Goal: Task Accomplishment & Management: Use online tool/utility

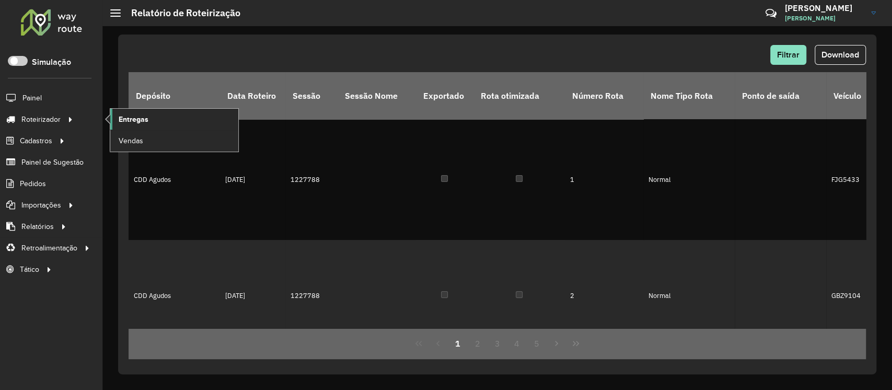
click at [138, 122] on span "Entregas" at bounding box center [134, 119] width 30 height 11
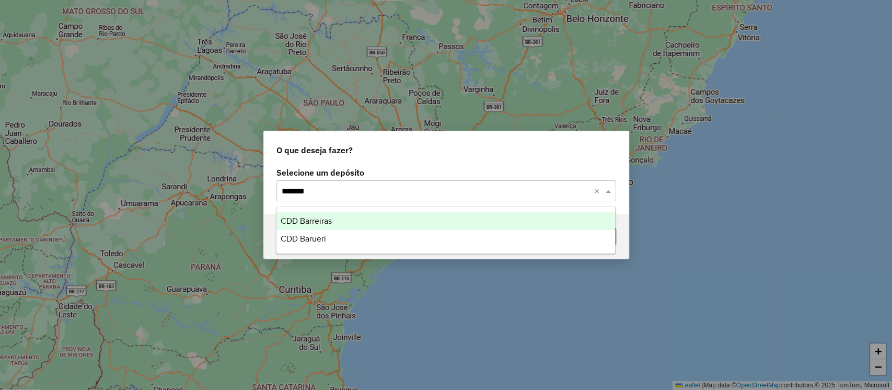
type input "********"
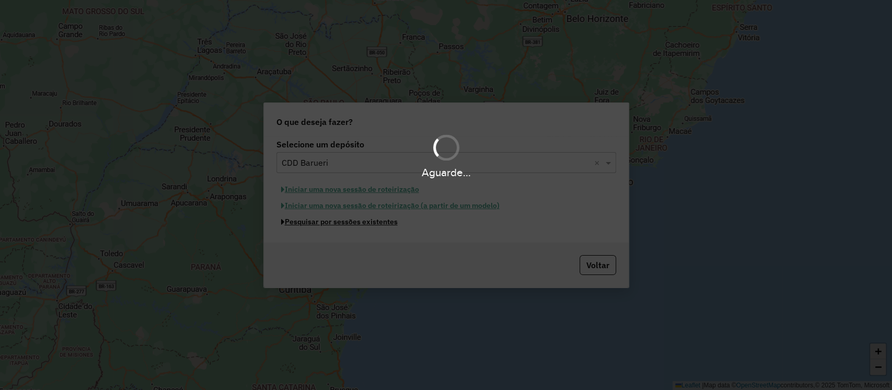
click at [277, 214] on button "Pesquisar por sessões existentes" at bounding box center [340, 222] width 126 height 16
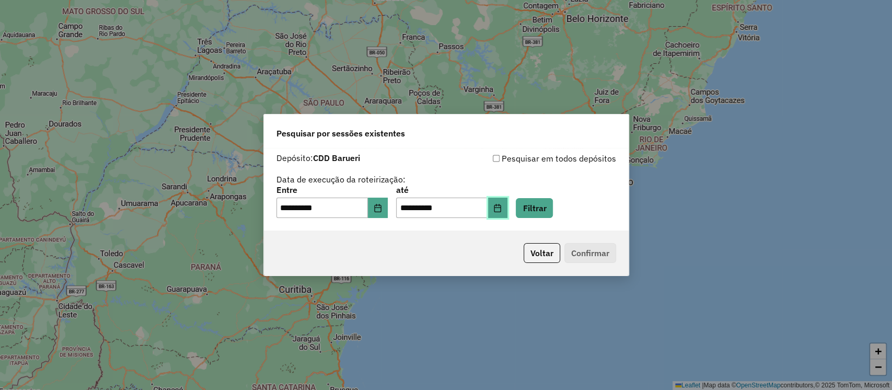
click at [503, 211] on button "Choose Date" at bounding box center [498, 208] width 20 height 21
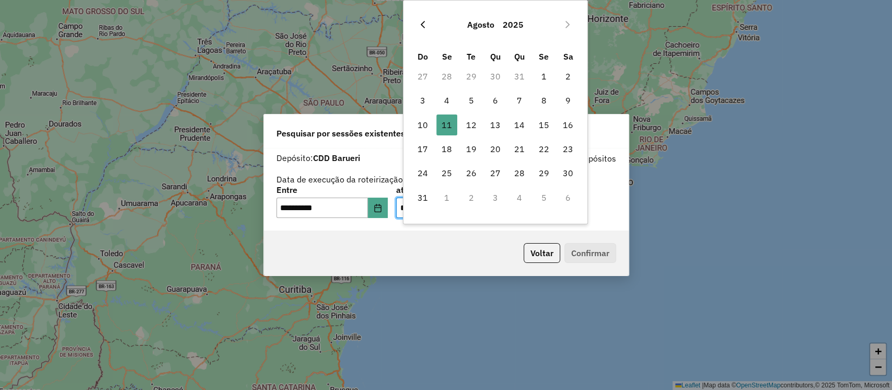
click at [422, 25] on icon "Previous Month" at bounding box center [423, 24] width 4 height 7
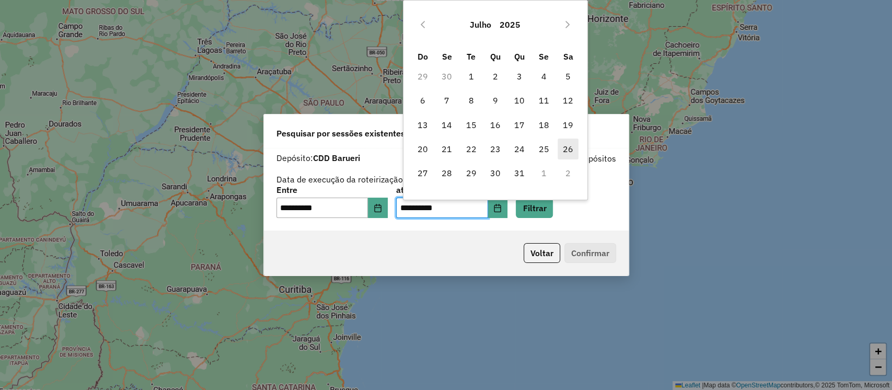
click at [566, 147] on span "26" at bounding box center [568, 149] width 21 height 21
type input "**********"
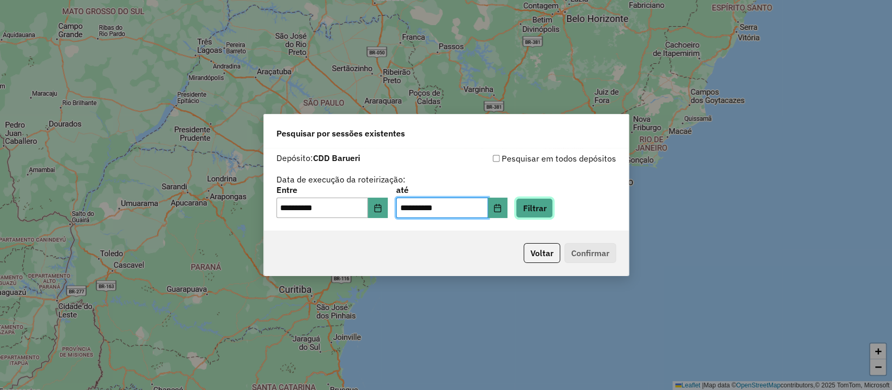
click at [539, 203] on button "Filtrar" at bounding box center [534, 208] width 37 height 20
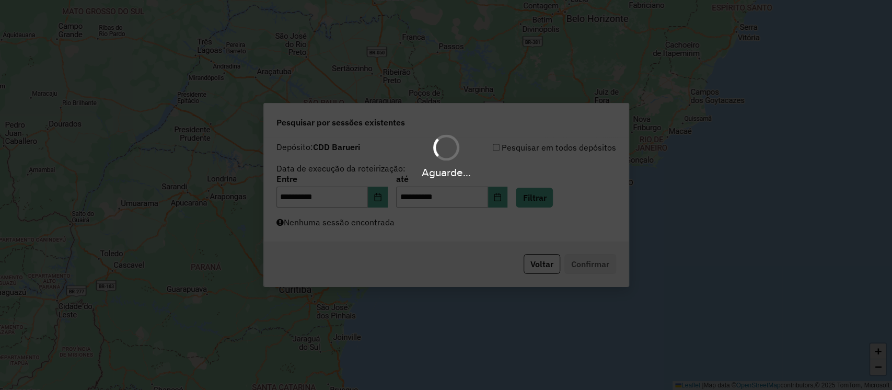
click at [435, 220] on div "Aguarde..." at bounding box center [446, 195] width 892 height 390
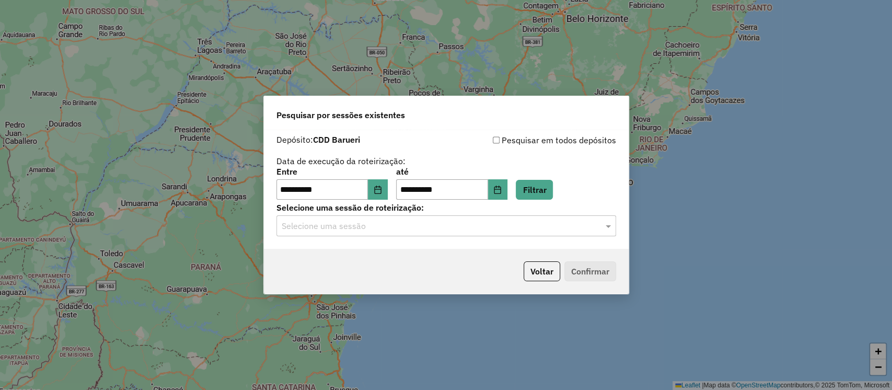
click at [445, 226] on input "text" at bounding box center [436, 226] width 308 height 13
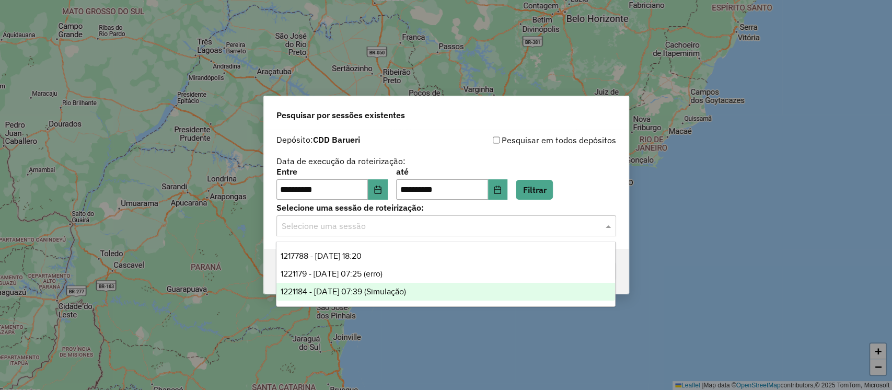
click at [395, 290] on span "1221184 - 26/07/2025 07:39 (Simulação)" at bounding box center [343, 291] width 125 height 9
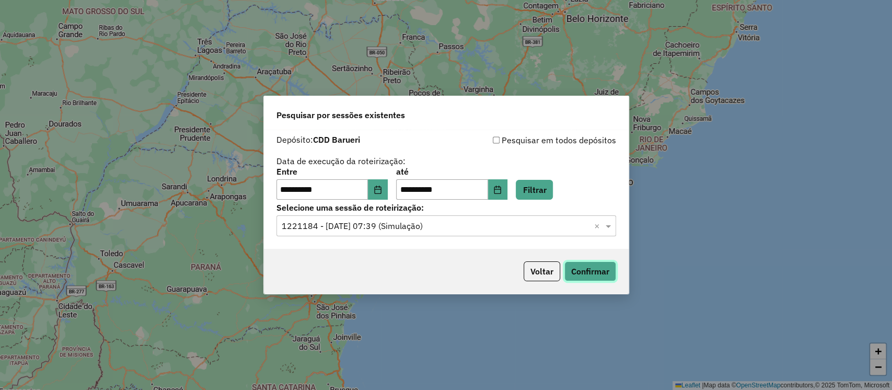
click at [582, 267] on button "Confirmar" at bounding box center [591, 271] width 52 height 20
click at [502, 189] on icon "Choose Date" at bounding box center [497, 190] width 8 height 8
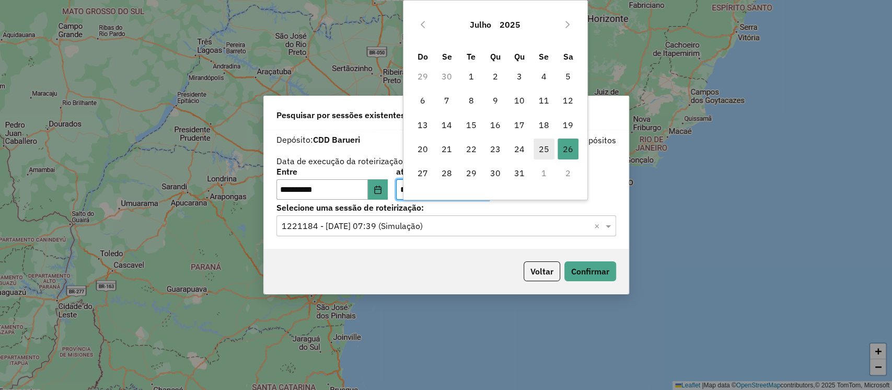
click at [538, 150] on span "25" at bounding box center [544, 149] width 21 height 21
type input "**********"
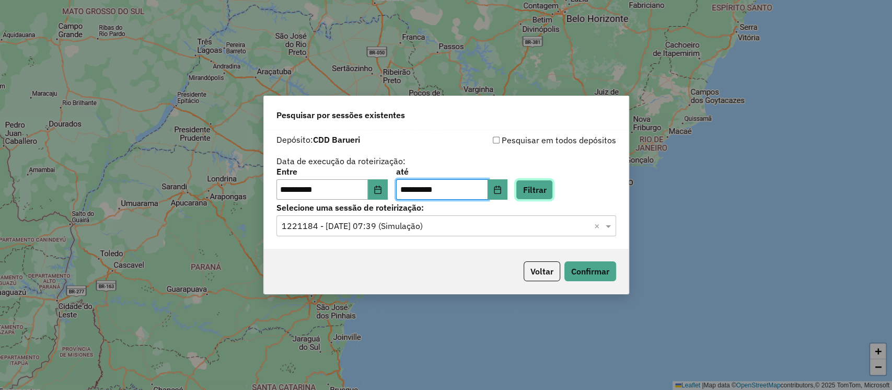
click at [544, 186] on button "Filtrar" at bounding box center [534, 190] width 37 height 20
click at [450, 225] on input "text" at bounding box center [436, 226] width 308 height 13
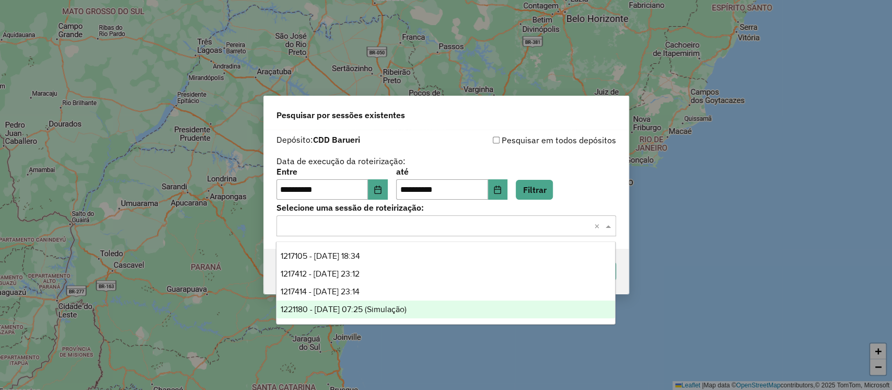
click at [388, 307] on span "1221180 - 25/07/2025 07:25 (Simulação)" at bounding box center [344, 309] width 126 height 9
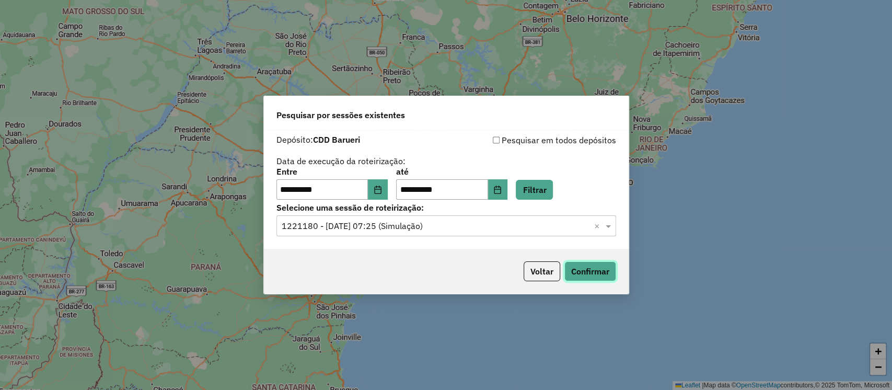
click at [584, 270] on button "Confirmar" at bounding box center [591, 271] width 52 height 20
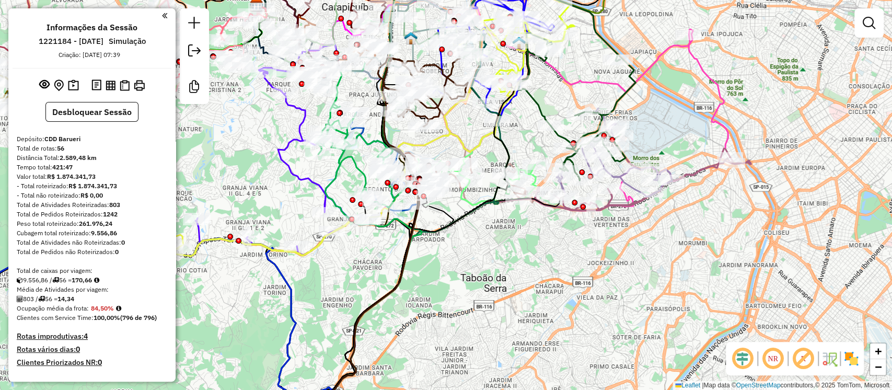
click at [562, 133] on icon at bounding box center [577, 106] width 117 height 147
select select "**********"
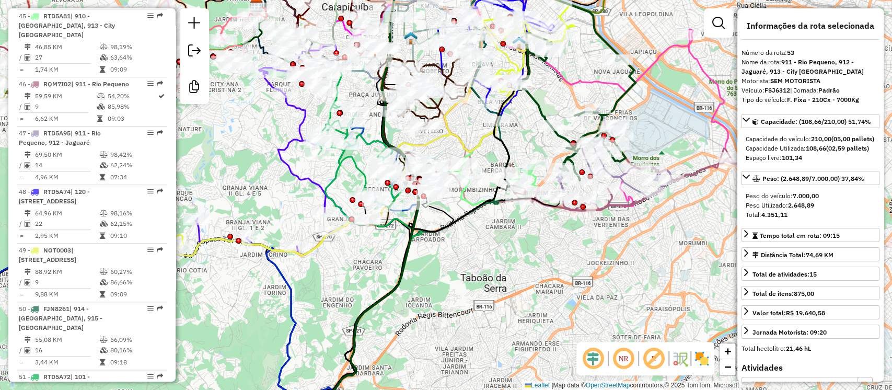
scroll to position [3618, 0]
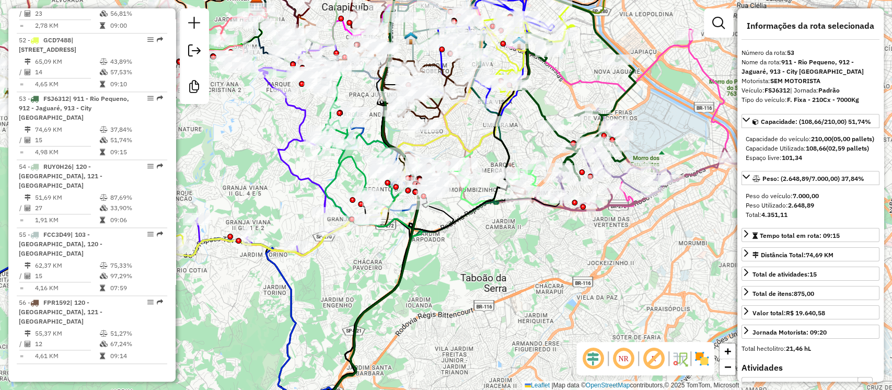
click at [691, 173] on icon at bounding box center [643, 170] width 216 height 79
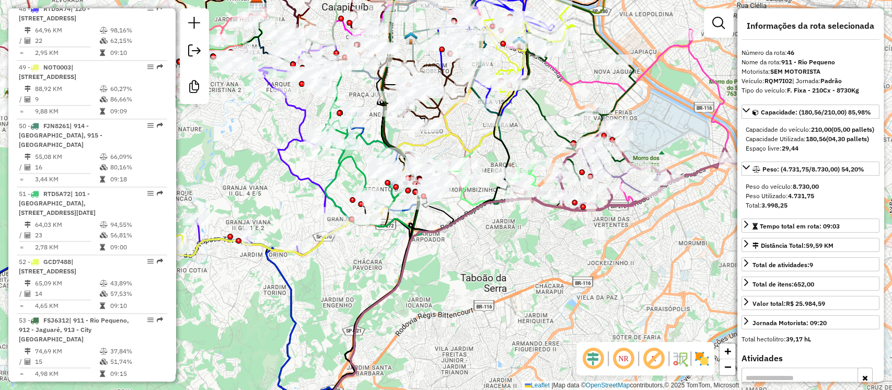
scroll to position [3263, 0]
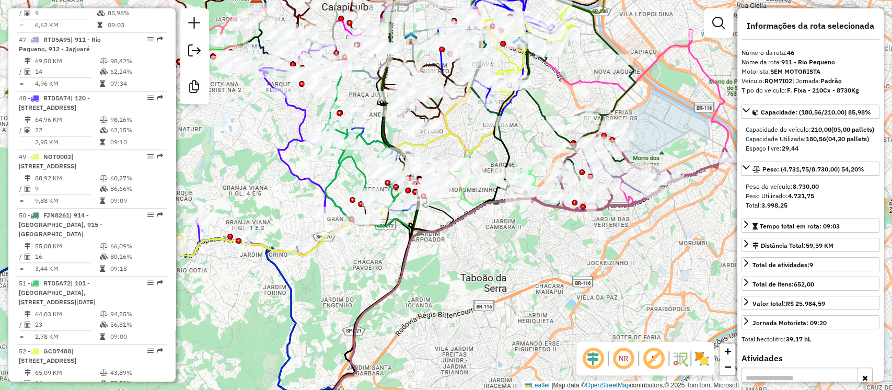
click at [536, 177] on icon at bounding box center [476, 168] width 119 height 73
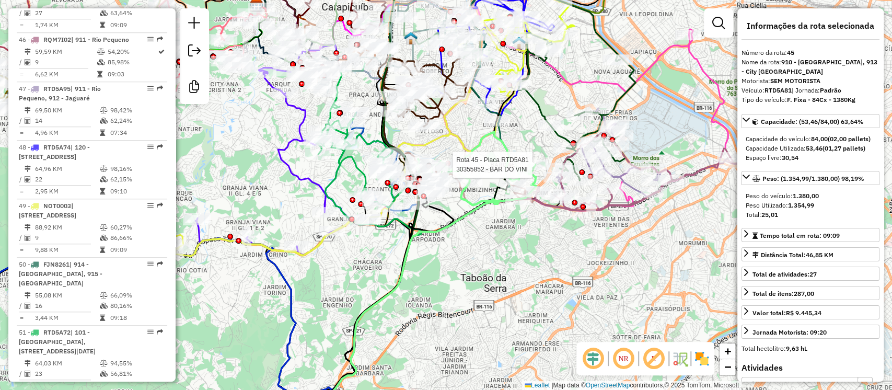
scroll to position [3205, 0]
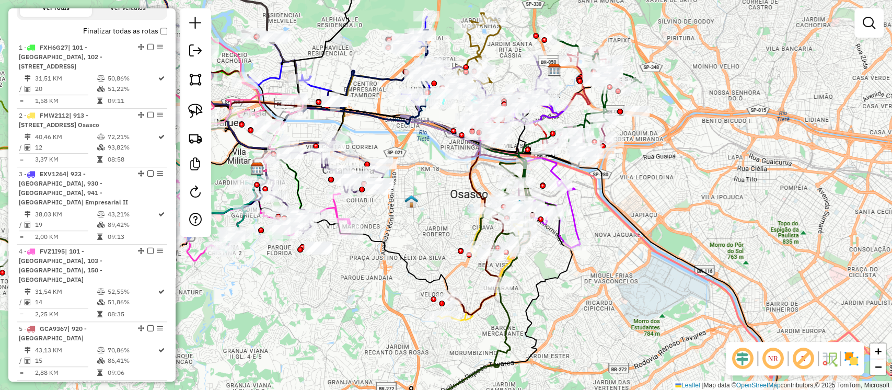
scroll to position [790, 0]
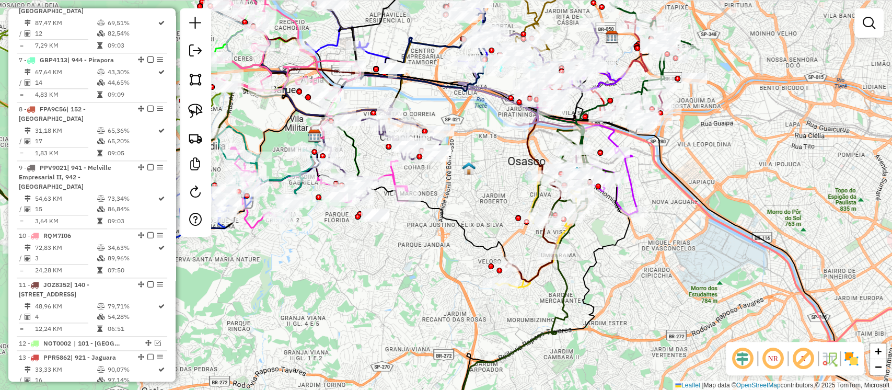
drag, startPoint x: 436, startPoint y: 223, endPoint x: 503, endPoint y: 190, distance: 74.8
click at [503, 190] on div "Janela de atendimento Grade de atendimento Capacidade Transportadoras Veículos …" at bounding box center [446, 195] width 892 height 390
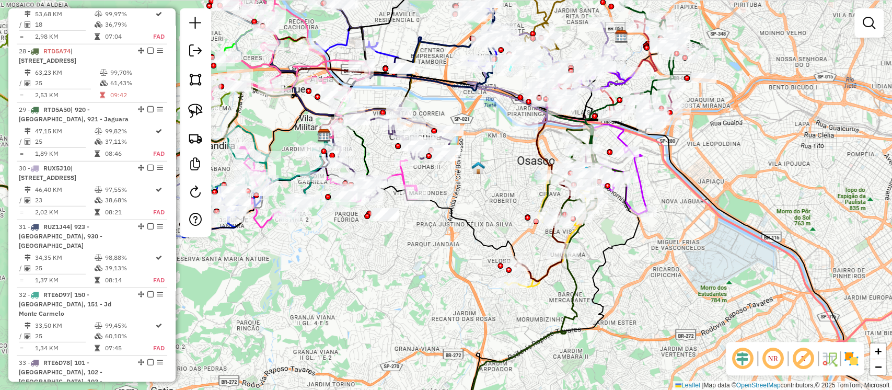
scroll to position [2370, 0]
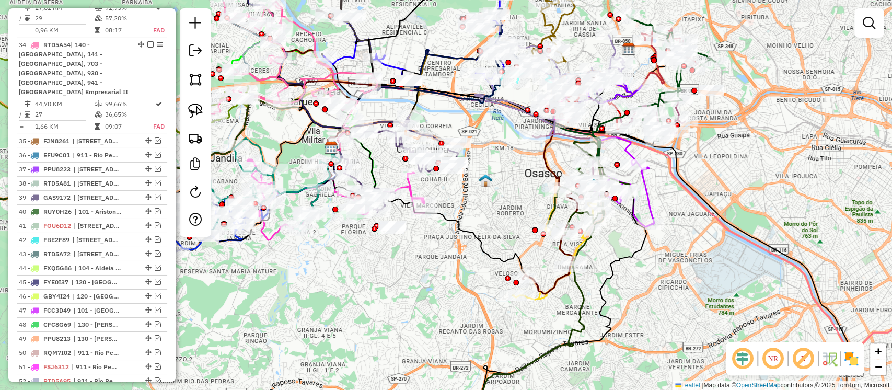
click at [480, 207] on div "Janela de atendimento Grade de atendimento Capacidade Transportadoras Veículos …" at bounding box center [446, 195] width 892 height 390
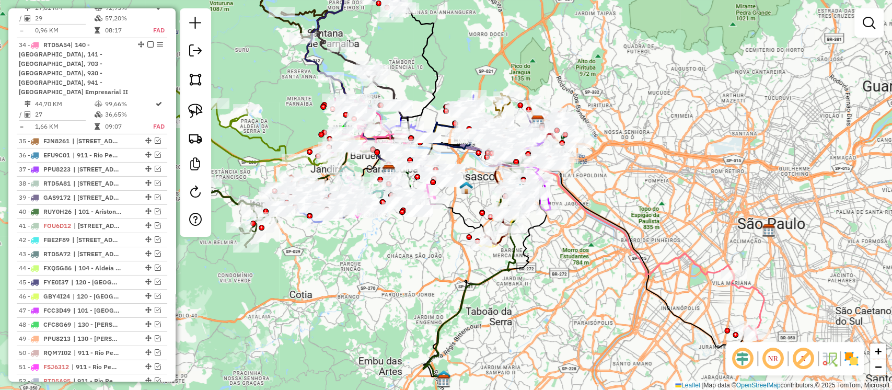
click at [799, 357] on em at bounding box center [803, 358] width 25 height 25
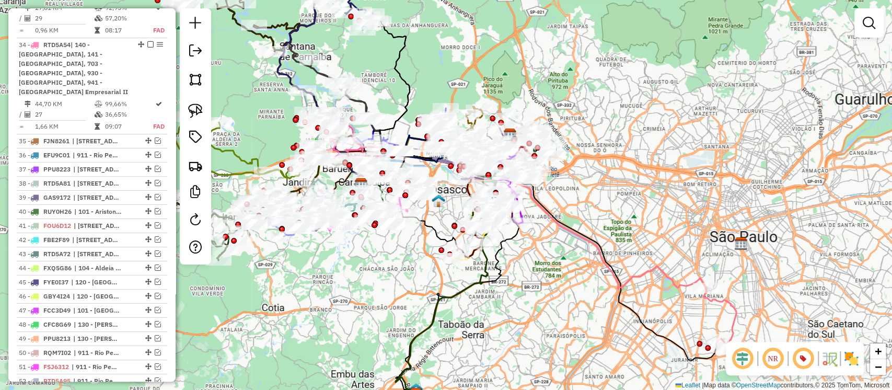
drag, startPoint x: 559, startPoint y: 240, endPoint x: 531, endPoint y: 254, distance: 31.1
click at [531, 254] on div "Janela de atendimento Grade de atendimento Capacidade Transportadoras Veículos …" at bounding box center [446, 195] width 892 height 390
click at [529, 283] on div "Janela de atendimento Grade de atendimento Capacidade Transportadoras Veículos …" at bounding box center [446, 195] width 892 height 390
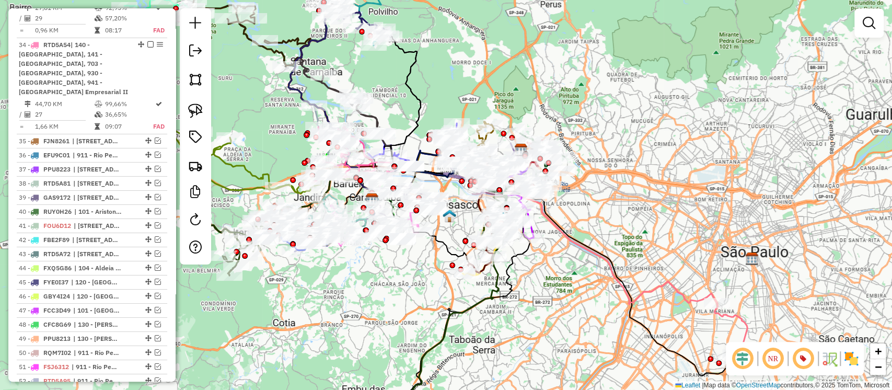
drag, startPoint x: 546, startPoint y: 277, endPoint x: 568, endPoint y: 296, distance: 29.3
click at [568, 296] on div "Janela de atendimento Grade de atendimento Capacidade Transportadoras Veículos …" at bounding box center [446, 195] width 892 height 390
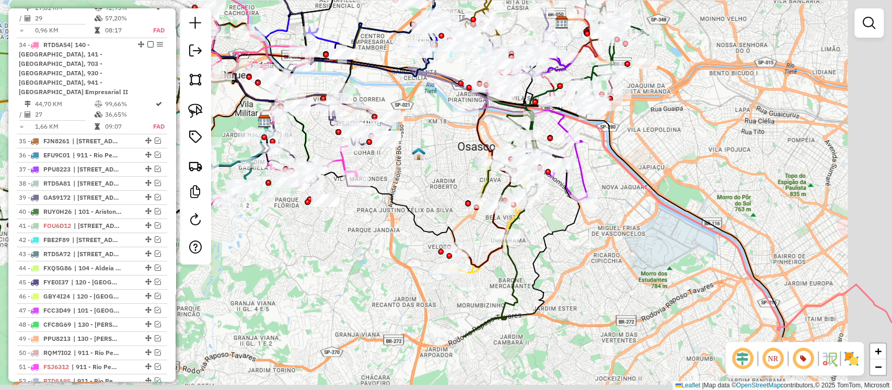
drag, startPoint x: 502, startPoint y: 269, endPoint x: 445, endPoint y: 173, distance: 112.2
click at [446, 173] on div "Janela de atendimento Grade de atendimento Capacidade Transportadoras Veículos …" at bounding box center [446, 195] width 892 height 390
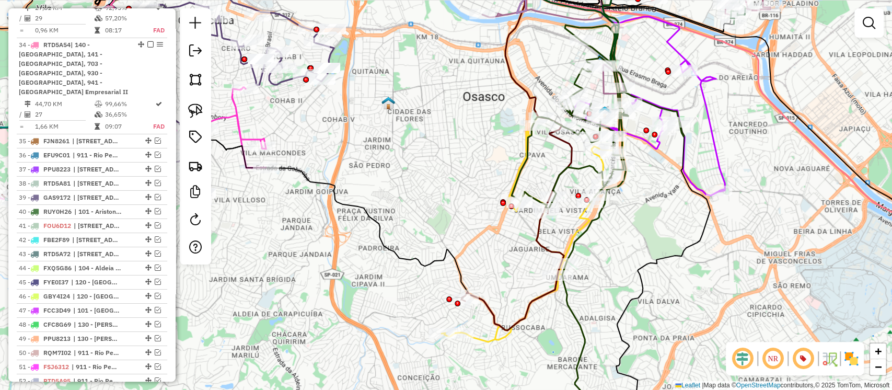
click at [584, 169] on icon at bounding box center [598, 117] width 173 height 185
select select "**********"
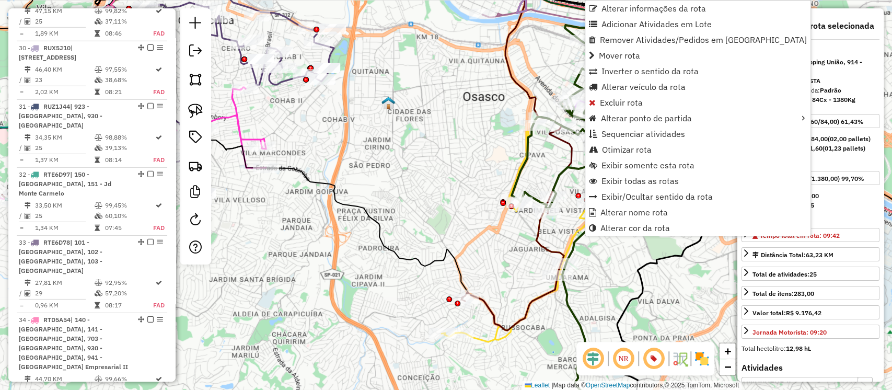
scroll to position [2037, 0]
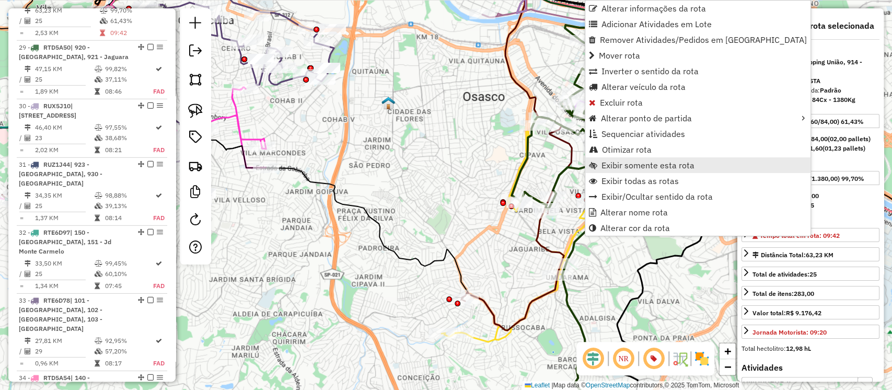
click at [609, 165] on span "Exibir somente esta rota" at bounding box center [648, 165] width 93 height 8
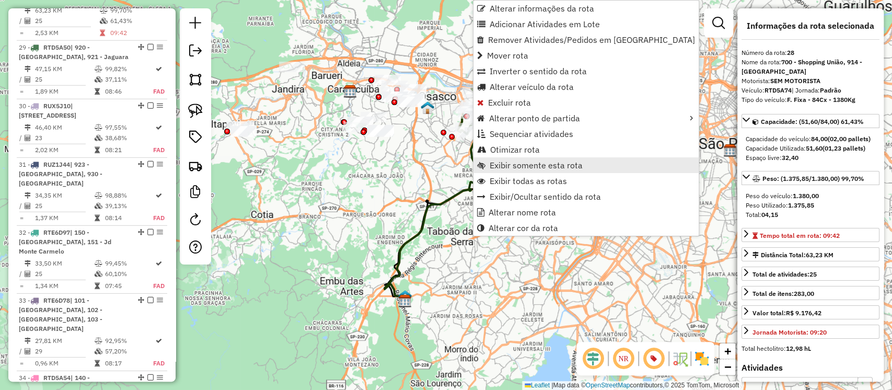
click at [502, 165] on span "Exibir somente esta rota" at bounding box center [536, 165] width 93 height 8
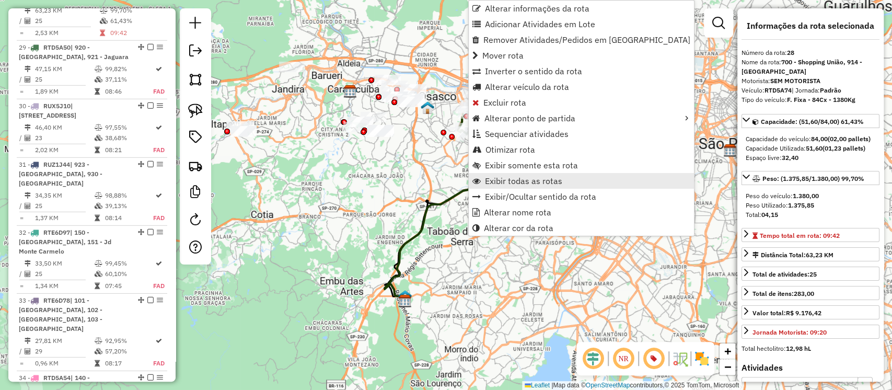
click at [492, 180] on span "Exibir todas as rotas" at bounding box center [523, 181] width 77 height 8
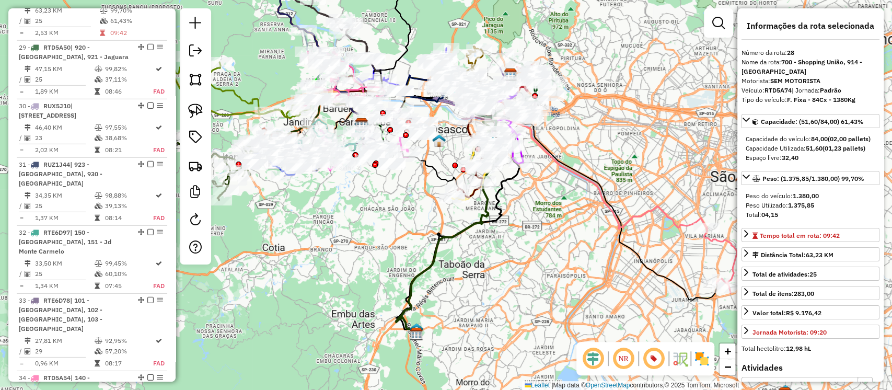
drag, startPoint x: 510, startPoint y: 191, endPoint x: 526, endPoint y: 248, distance: 59.7
click at [529, 248] on div "Janela de atendimento Grade de atendimento Capacidade Transportadoras Veículos …" at bounding box center [446, 195] width 892 height 390
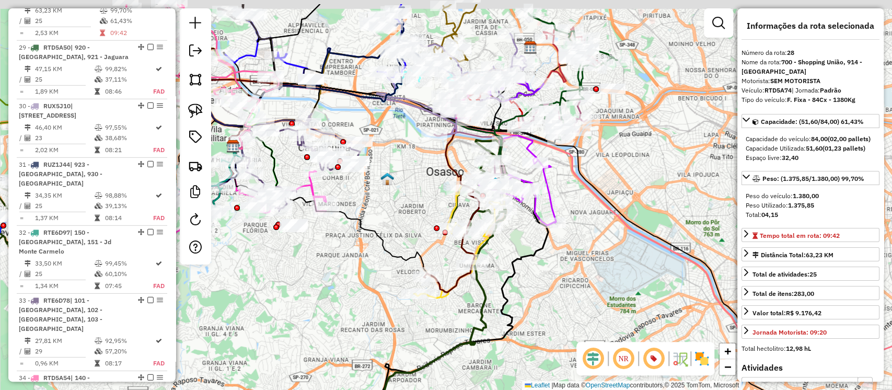
drag, startPoint x: 462, startPoint y: 161, endPoint x: 402, endPoint y: 205, distance: 74.8
click at [402, 205] on div "Janela de atendimento Grade de atendimento Capacidade Transportadoras Veículos …" at bounding box center [446, 195] width 892 height 390
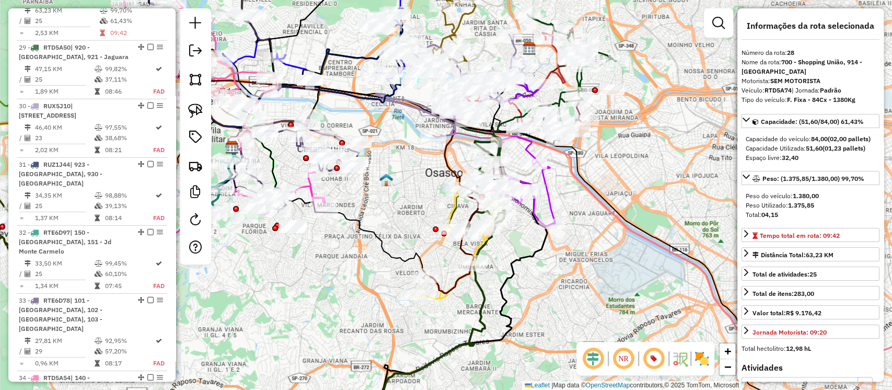
click at [552, 200] on icon at bounding box center [516, 192] width 77 height 68
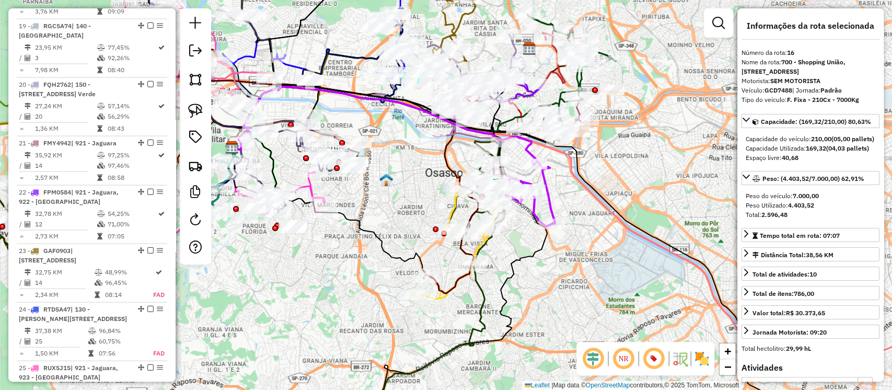
scroll to position [1297, 0]
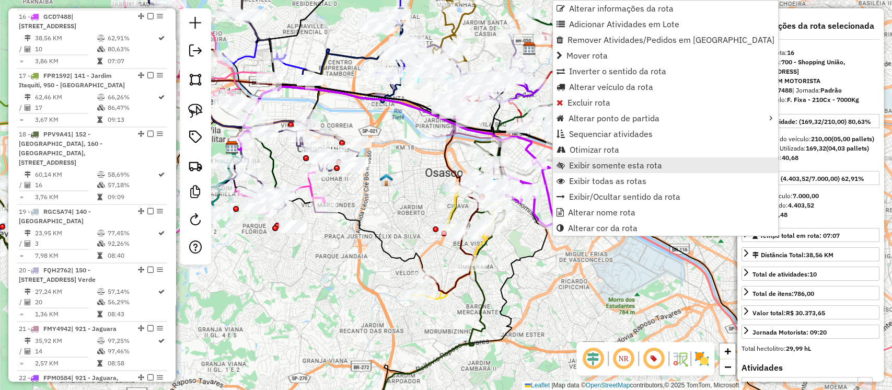
click at [571, 169] on span "Exibir somente esta rota" at bounding box center [615, 165] width 93 height 8
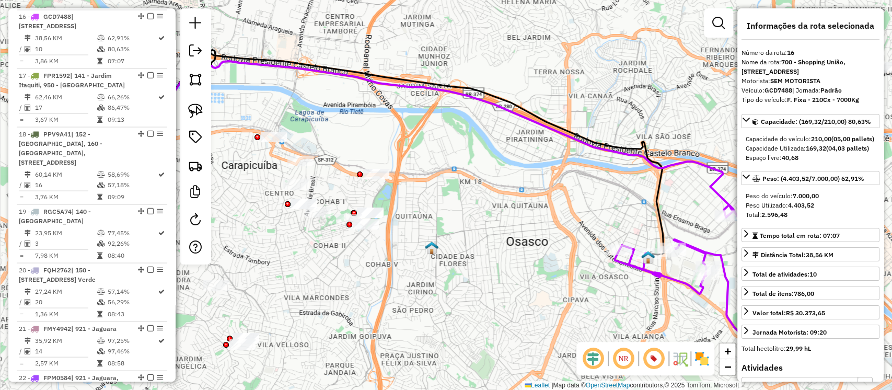
drag, startPoint x: 565, startPoint y: 217, endPoint x: 427, endPoint y: 171, distance: 145.3
click at [427, 171] on div "Janela de atendimento Grade de atendimento Capacidade Transportadoras Veículos …" at bounding box center [446, 195] width 892 height 390
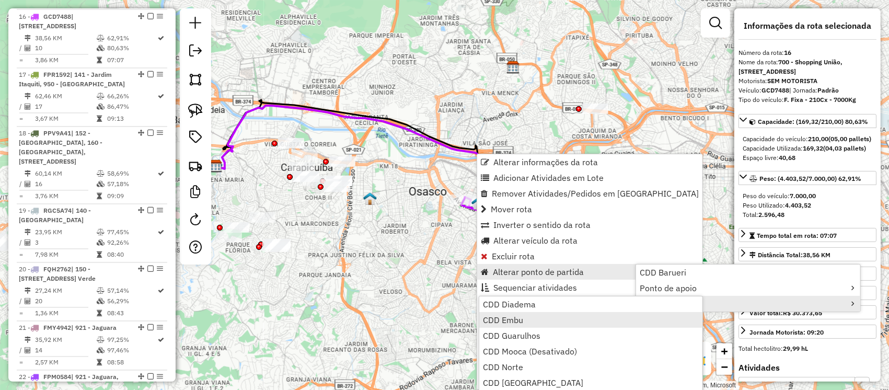
click at [517, 321] on span "CDD Embu" at bounding box center [503, 320] width 40 height 8
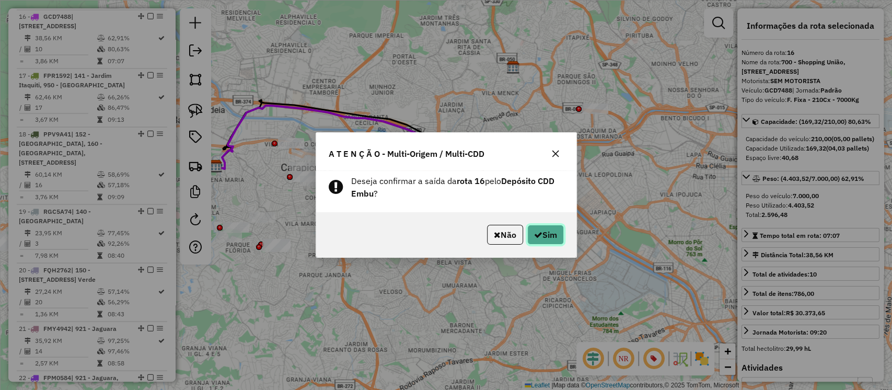
click at [538, 235] on icon "button" at bounding box center [538, 235] width 8 height 8
